Goal: Obtain resource: Download file/media

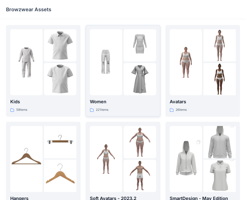
click at [144, 87] on img at bounding box center [140, 79] width 32 height 32
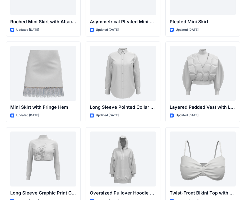
scroll to position [1540, 0]
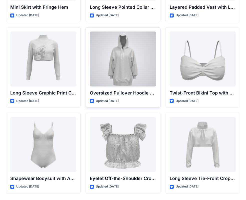
click at [107, 52] on div at bounding box center [123, 59] width 66 height 55
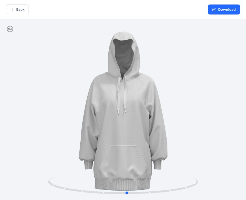
drag, startPoint x: 139, startPoint y: 148, endPoint x: -7, endPoint y: 147, distance: 146.0
click at [0, 147] on html "Back Download Version History" at bounding box center [123, 100] width 246 height 201
drag, startPoint x: 104, startPoint y: 149, endPoint x: 260, endPoint y: 129, distance: 158.1
click at [246, 129] on html "Back Download Version History" at bounding box center [123, 100] width 246 height 201
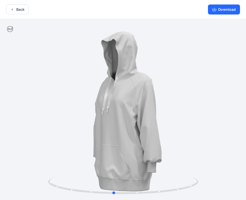
drag, startPoint x: 128, startPoint y: 56, endPoint x: 107, endPoint y: 57, distance: 20.3
click at [107, 57] on div at bounding box center [123, 110] width 246 height 182
click at [137, 193] on circle at bounding box center [137, 192] width 1 height 1
drag, startPoint x: 137, startPoint y: 193, endPoint x: 133, endPoint y: 193, distance: 4.3
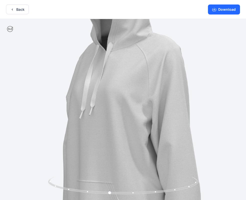
drag, startPoint x: 107, startPoint y: 187, endPoint x: 109, endPoint y: 176, distance: 11.4
click at [109, 176] on div at bounding box center [123, 110] width 246 height 182
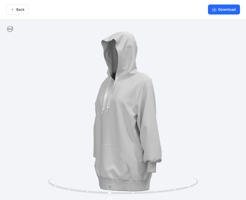
click at [111, 197] on foreignobject at bounding box center [110, 199] width 6 height 6
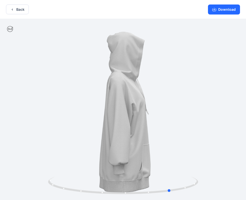
drag, startPoint x: 135, startPoint y: 172, endPoint x: 47, endPoint y: 171, distance: 88.5
click at [47, 171] on div at bounding box center [123, 110] width 246 height 182
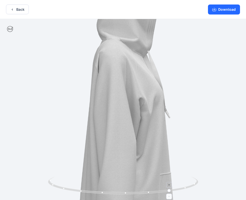
click at [169, 185] on icon at bounding box center [169, 184] width 3 height 3
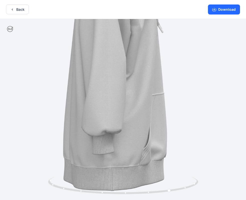
drag, startPoint x: 151, startPoint y: 159, endPoint x: 139, endPoint y: 72, distance: 87.5
click at [139, 72] on img at bounding box center [111, 24] width 368 height 368
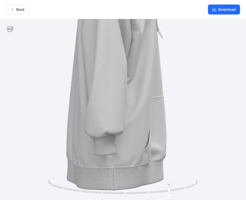
click at [169, 196] on icon at bounding box center [169, 196] width 3 height 3
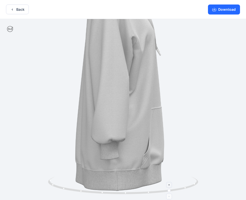
click at [169, 196] on icon at bounding box center [169, 196] width 3 height 3
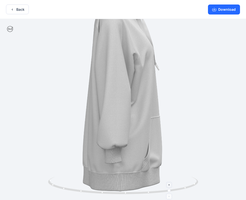
click at [169, 196] on icon at bounding box center [169, 196] width 3 height 3
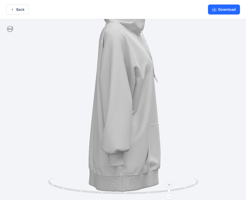
click at [169, 196] on icon at bounding box center [169, 196] width 3 height 3
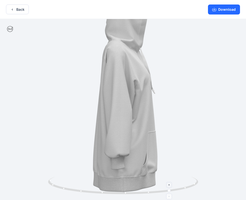
click at [169, 196] on icon at bounding box center [169, 196] width 3 height 3
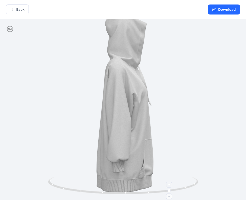
click at [169, 196] on foreignobject at bounding box center [170, 197] width 6 height 6
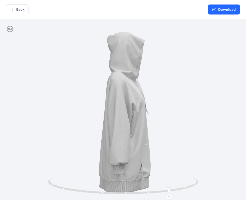
click at [169, 196] on foreignobject at bounding box center [170, 197] width 6 height 6
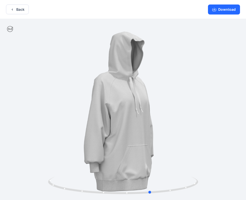
drag, startPoint x: 153, startPoint y: 146, endPoint x: 131, endPoint y: 148, distance: 22.6
click at [131, 148] on div at bounding box center [123, 110] width 246 height 182
click at [220, 12] on button "Download" at bounding box center [224, 10] width 32 height 10
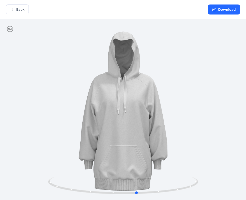
drag, startPoint x: 125, startPoint y: 100, endPoint x: 114, endPoint y: 109, distance: 14.5
click at [114, 109] on div at bounding box center [123, 110] width 246 height 182
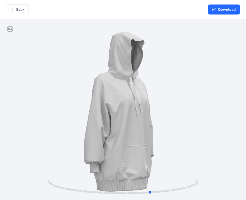
drag, startPoint x: 114, startPoint y: 109, endPoint x: 278, endPoint y: 105, distance: 164.1
click at [246, 105] on html "Back Download Version History" at bounding box center [123, 100] width 246 height 201
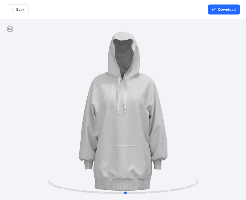
drag, startPoint x: 234, startPoint y: 99, endPoint x: 208, endPoint y: 102, distance: 25.7
click at [208, 102] on div at bounding box center [123, 110] width 246 height 182
click at [225, 9] on button "Download" at bounding box center [224, 10] width 32 height 10
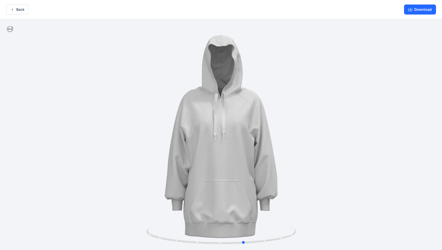
drag, startPoint x: 339, startPoint y: 121, endPoint x: 359, endPoint y: 118, distance: 20.9
click at [250, 118] on div at bounding box center [221, 135] width 442 height 232
click at [134, 151] on div at bounding box center [221, 135] width 442 height 232
drag, startPoint x: 282, startPoint y: 142, endPoint x: 196, endPoint y: 118, distance: 89.7
click at [196, 118] on div at bounding box center [221, 135] width 442 height 232
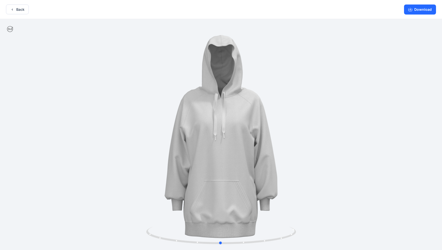
drag, startPoint x: 196, startPoint y: 118, endPoint x: 187, endPoint y: 119, distance: 8.8
click at [187, 119] on div at bounding box center [221, 135] width 442 height 232
click at [216, 110] on div at bounding box center [221, 135] width 442 height 232
drag, startPoint x: 334, startPoint y: 121, endPoint x: 339, endPoint y: 122, distance: 4.8
click at [250, 122] on div at bounding box center [221, 135] width 442 height 232
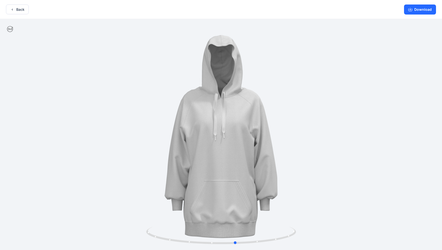
drag, startPoint x: 207, startPoint y: 181, endPoint x: 224, endPoint y: 184, distance: 17.0
click at [224, 184] on div at bounding box center [221, 135] width 442 height 232
drag, startPoint x: 224, startPoint y: 184, endPoint x: 222, endPoint y: 180, distance: 4.6
click at [222, 180] on div at bounding box center [221, 135] width 442 height 232
drag, startPoint x: 221, startPoint y: 49, endPoint x: 209, endPoint y: 190, distance: 141.5
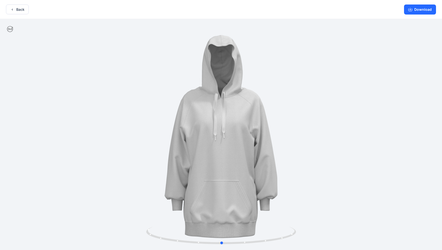
click at [209, 190] on div at bounding box center [221, 135] width 442 height 232
drag, startPoint x: 210, startPoint y: 186, endPoint x: 212, endPoint y: 190, distance: 3.7
click at [212, 190] on div at bounding box center [221, 135] width 442 height 232
drag, startPoint x: 219, startPoint y: 157, endPoint x: 218, endPoint y: 171, distance: 14.0
click at [218, 171] on div at bounding box center [221, 135] width 442 height 232
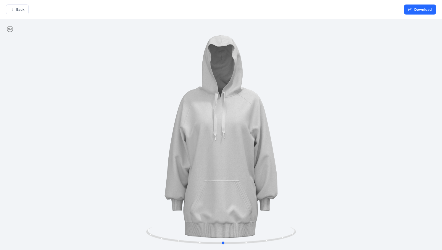
drag, startPoint x: 143, startPoint y: 162, endPoint x: 293, endPoint y: 151, distance: 150.9
click at [250, 151] on div at bounding box center [221, 135] width 442 height 232
click at [231, 137] on div at bounding box center [221, 135] width 442 height 232
click at [225, 138] on div at bounding box center [221, 135] width 442 height 232
drag, startPoint x: 305, startPoint y: 94, endPoint x: 156, endPoint y: 106, distance: 149.5
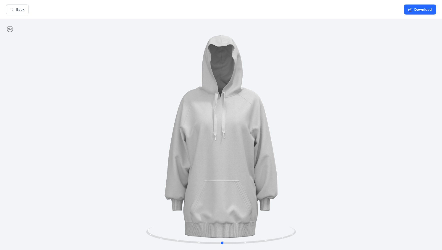
click at [156, 106] on div at bounding box center [221, 135] width 442 height 232
drag, startPoint x: 156, startPoint y: 106, endPoint x: 309, endPoint y: 110, distance: 152.8
click at [250, 110] on div at bounding box center [221, 135] width 442 height 232
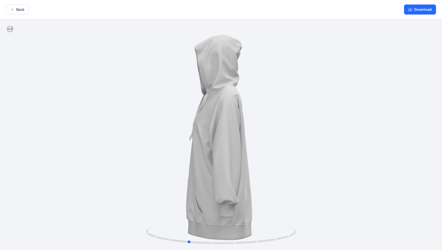
drag, startPoint x: 323, startPoint y: 54, endPoint x: 286, endPoint y: 62, distance: 37.9
click at [250, 62] on div at bounding box center [221, 135] width 442 height 232
drag, startPoint x: 223, startPoint y: 35, endPoint x: 224, endPoint y: 229, distance: 193.8
click at [223, 200] on div at bounding box center [221, 135] width 442 height 232
